Goal: Transaction & Acquisition: Purchase product/service

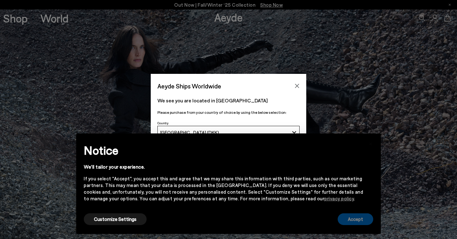
click at [356, 221] on button "Accept" at bounding box center [356, 220] width 36 height 12
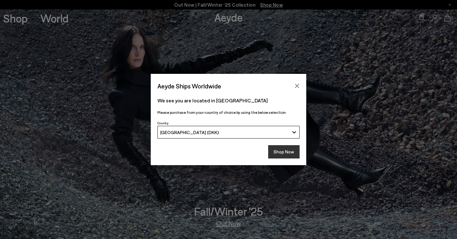
click at [283, 154] on button "Shop Now" at bounding box center [283, 151] width 31 height 13
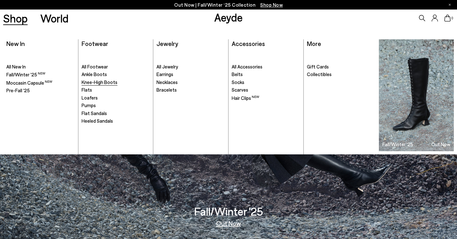
click at [88, 83] on span "Knee-High Boots" at bounding box center [100, 82] width 36 height 6
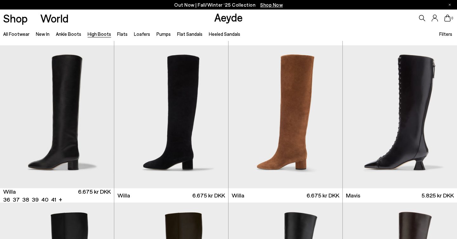
scroll to position [155, 0]
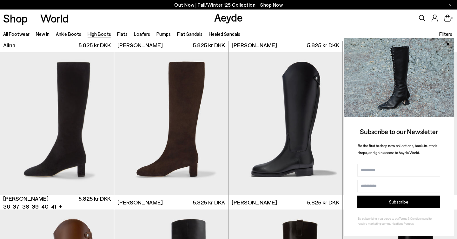
scroll to position [1097, 0]
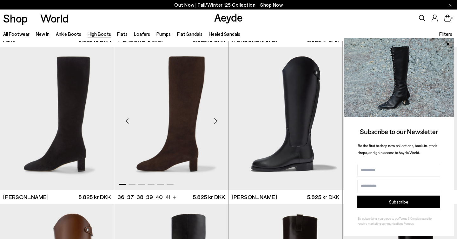
click at [182, 112] on img "1 / 6" at bounding box center [171, 118] width 114 height 143
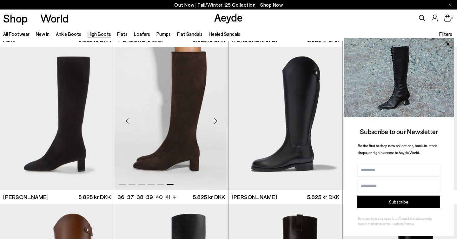
click at [182, 112] on img "6 / 6" at bounding box center [171, 118] width 114 height 143
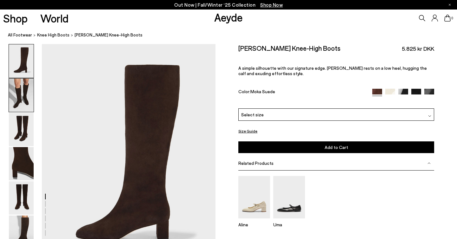
click at [23, 94] on img at bounding box center [21, 95] width 25 height 33
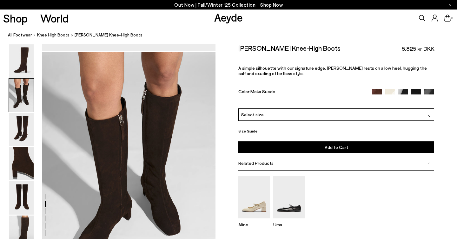
scroll to position [233, 0]
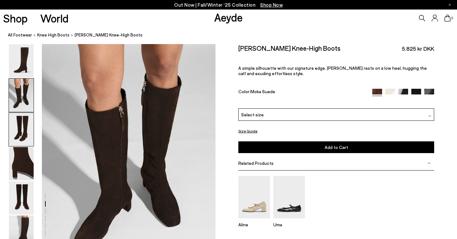
click at [16, 132] on img at bounding box center [21, 129] width 25 height 33
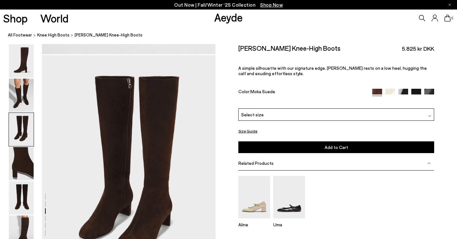
scroll to position [466, 0]
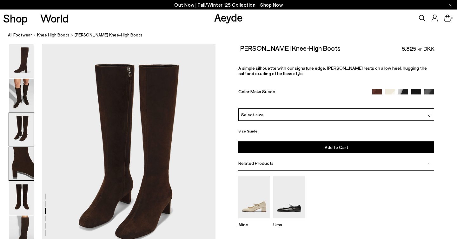
click at [19, 162] on img at bounding box center [21, 163] width 25 height 33
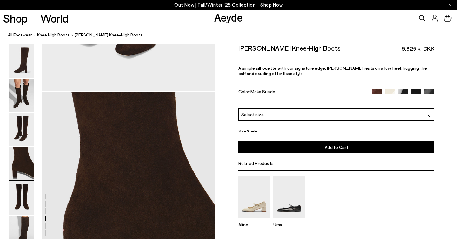
scroll to position [698, 0]
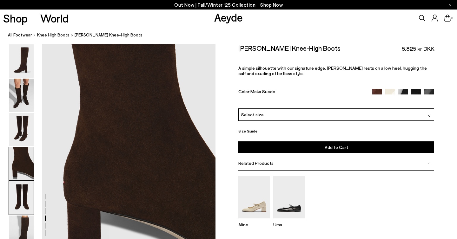
click at [20, 195] on img at bounding box center [21, 198] width 25 height 33
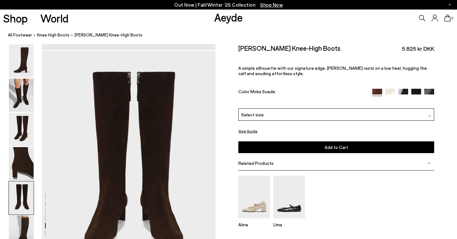
scroll to position [930, 0]
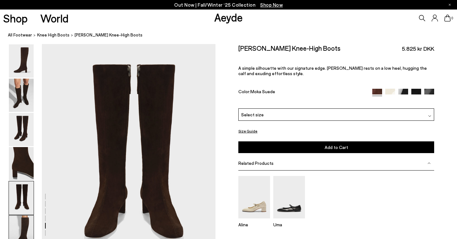
click at [22, 229] on img at bounding box center [21, 232] width 25 height 33
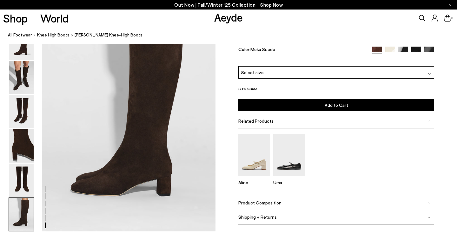
scroll to position [1206, 0]
click at [23, 191] on img at bounding box center [21, 180] width 25 height 33
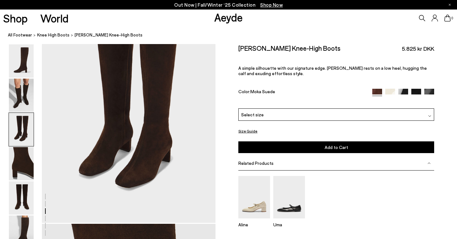
scroll to position [523, 0]
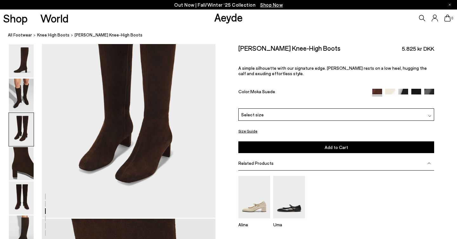
click at [430, 115] on img at bounding box center [429, 116] width 3 height 3
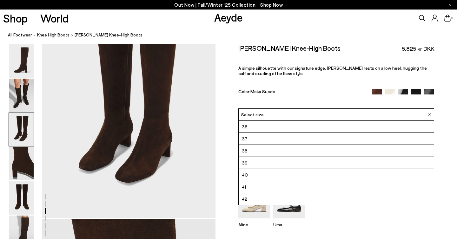
click at [442, 103] on div "Size Guide Shoes Belt Our shoes come in European sizing. The easiest way to mea…" at bounding box center [335, 159] width 241 height 230
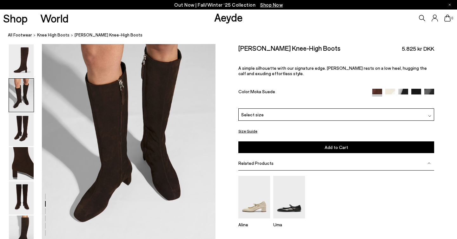
scroll to position [261, 0]
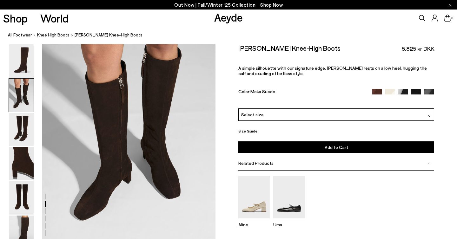
click at [389, 91] on img at bounding box center [390, 94] width 10 height 10
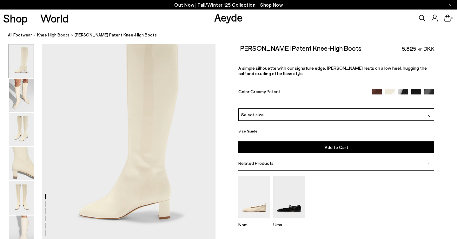
scroll to position [25, 0]
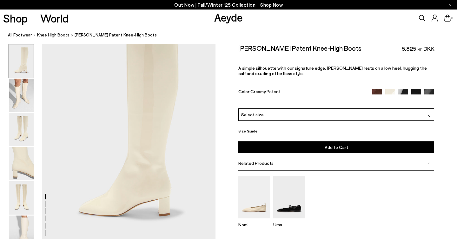
click at [404, 91] on img at bounding box center [403, 94] width 10 height 10
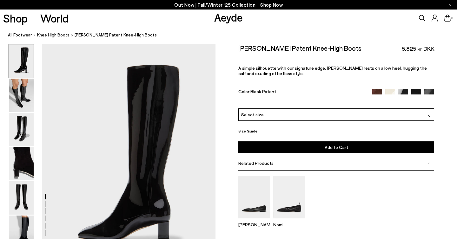
click at [415, 93] on img at bounding box center [416, 94] width 10 height 10
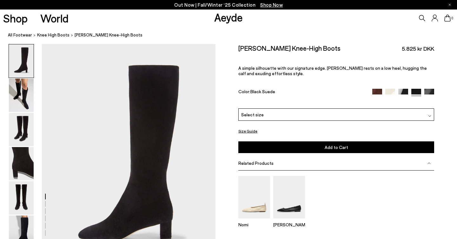
click at [428, 92] on img at bounding box center [429, 94] width 10 height 10
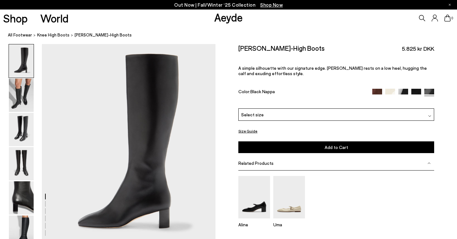
scroll to position [13, 0]
click at [375, 91] on img at bounding box center [377, 94] width 10 height 10
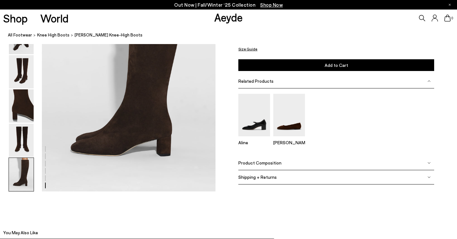
scroll to position [1246, 0]
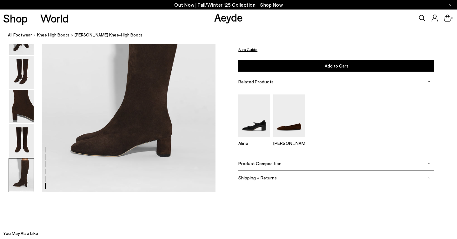
click at [430, 163] on img at bounding box center [428, 163] width 3 height 3
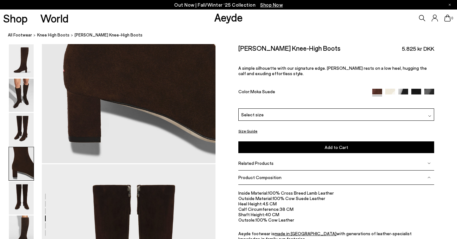
scroll to position [810, 0]
